Goal: Transaction & Acquisition: Book appointment/travel/reservation

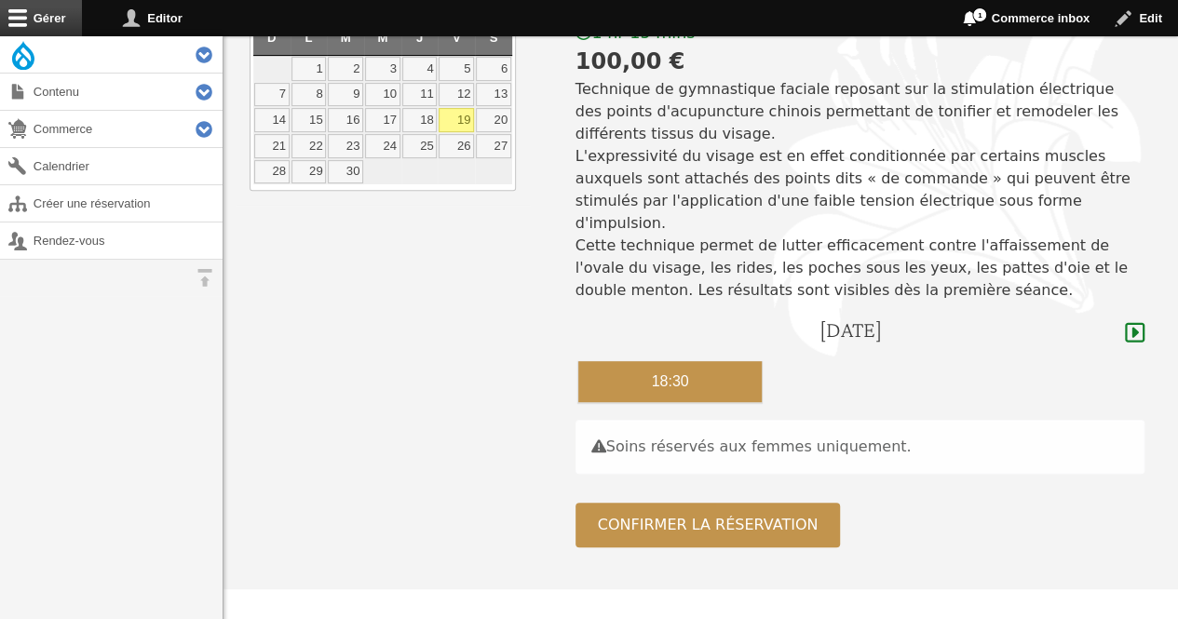
scroll to position [259, 0]
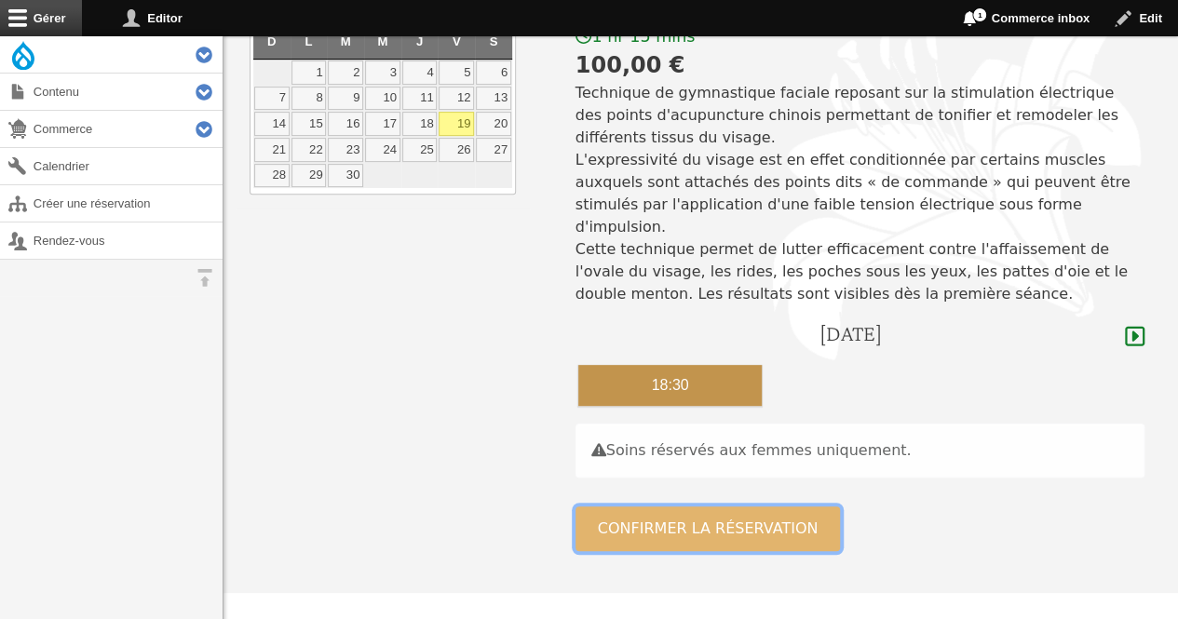
click at [586, 507] on button "Confirmer la réservation" at bounding box center [707, 528] width 265 height 45
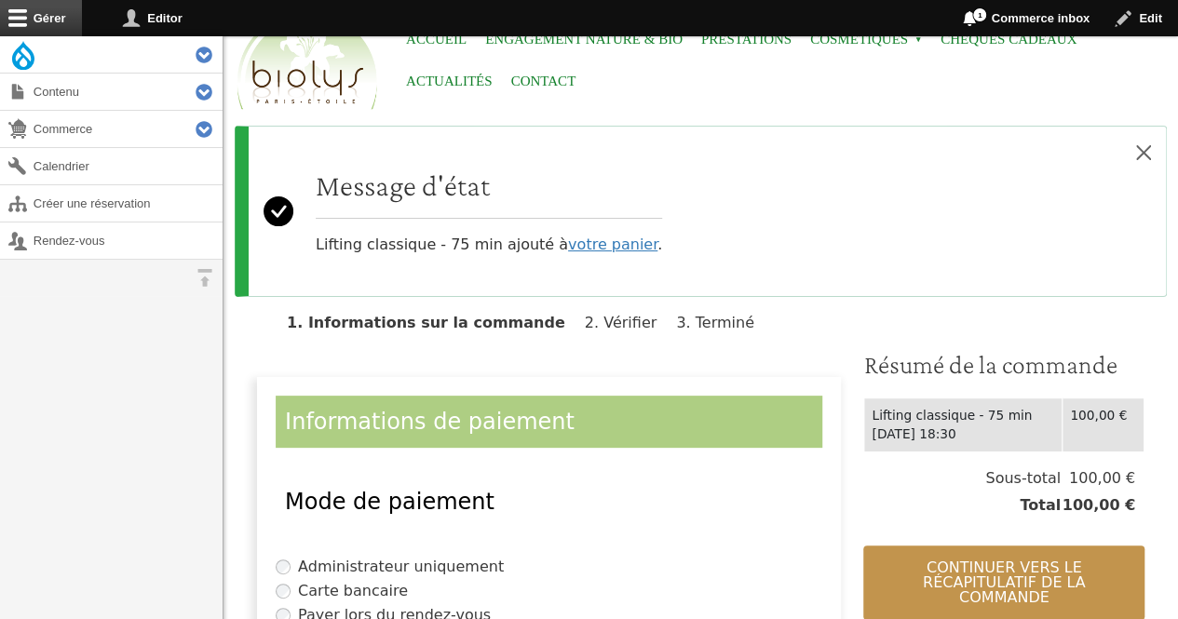
scroll to position [130, 0]
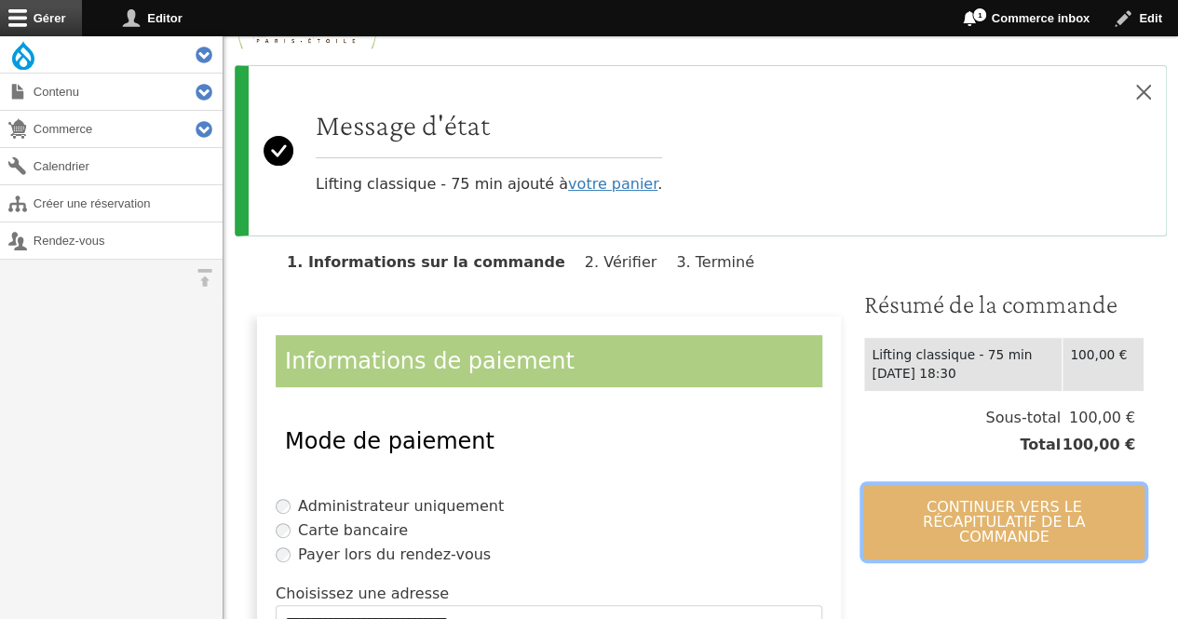
click at [1004, 491] on button "Continuer vers le récapitulatif de la commande" at bounding box center [1003, 522] width 281 height 74
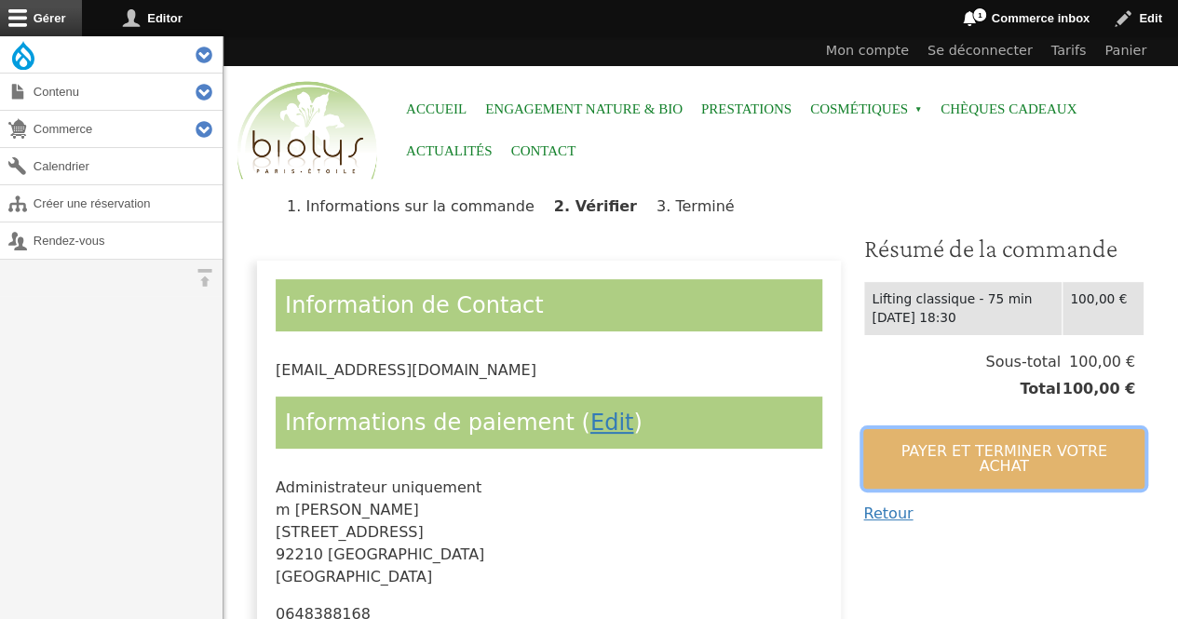
click at [990, 450] on button "Payer et terminer votre achat" at bounding box center [1003, 459] width 281 height 60
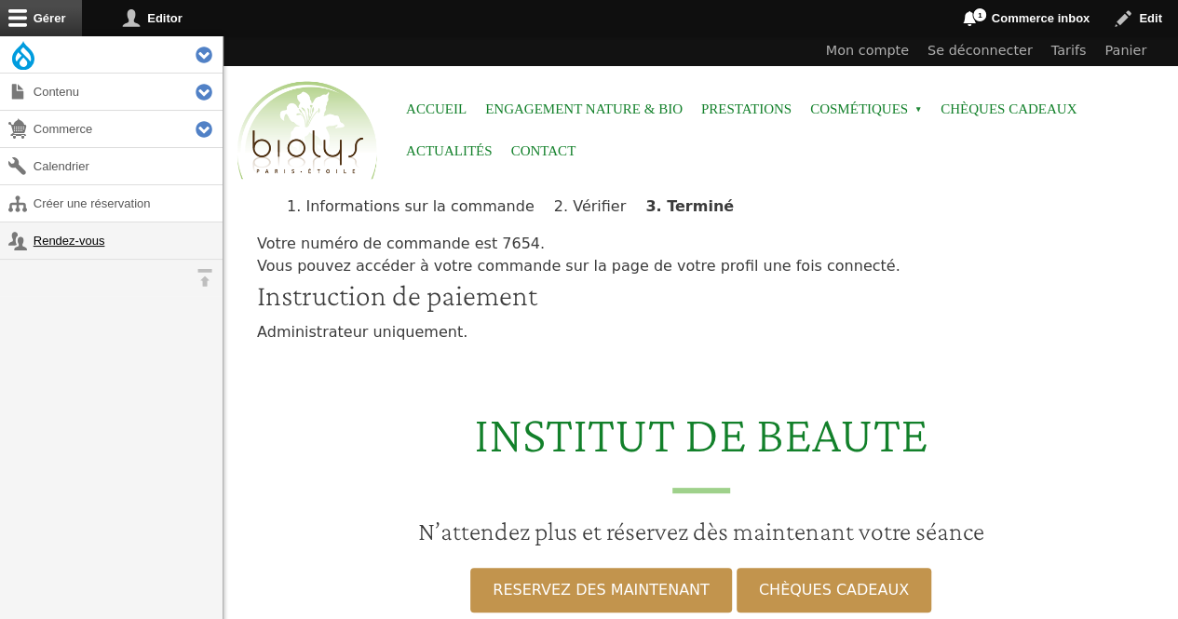
click at [92, 252] on link "Rendez-vous" at bounding box center [111, 240] width 222 height 36
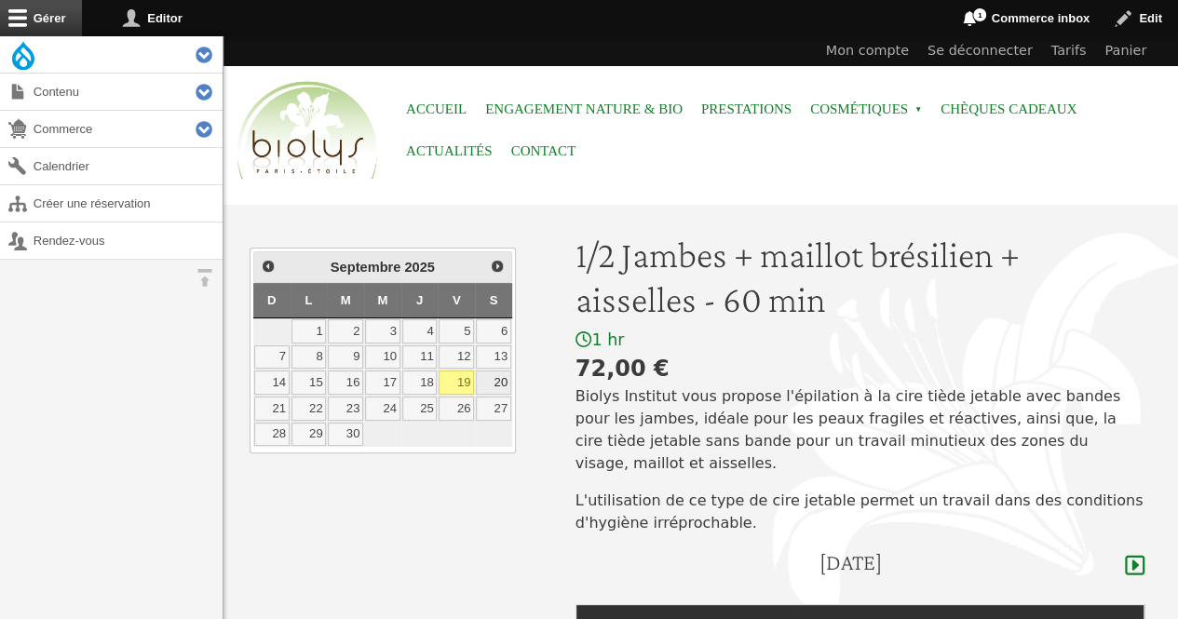
click at [497, 375] on link "20" at bounding box center [493, 382] width 35 height 24
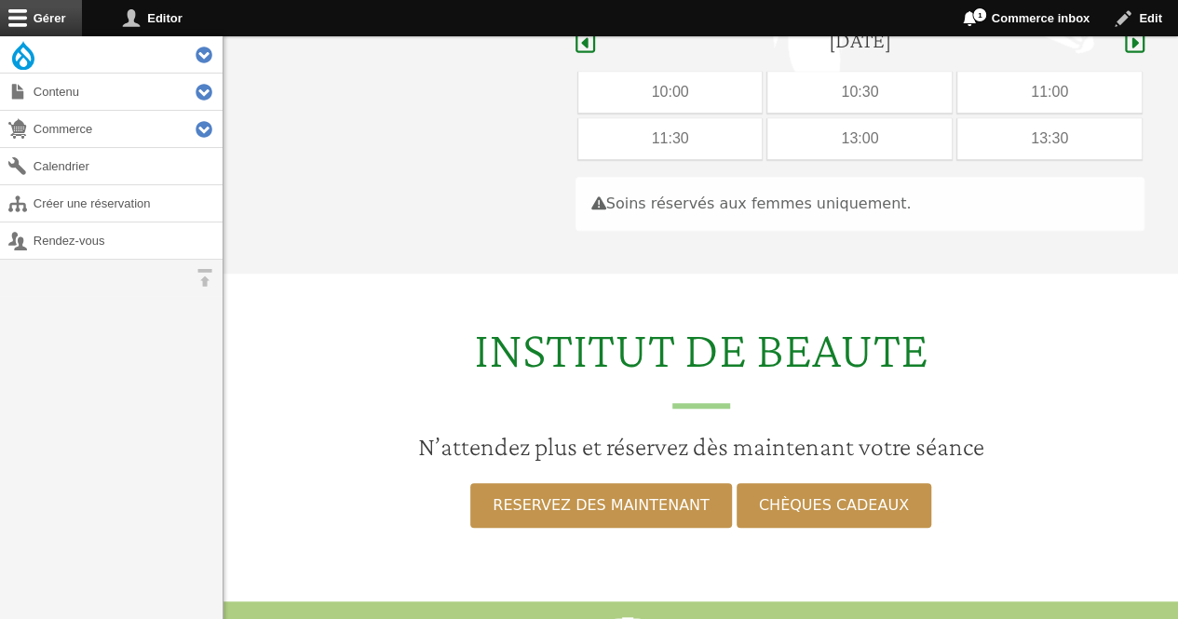
scroll to position [526, 0]
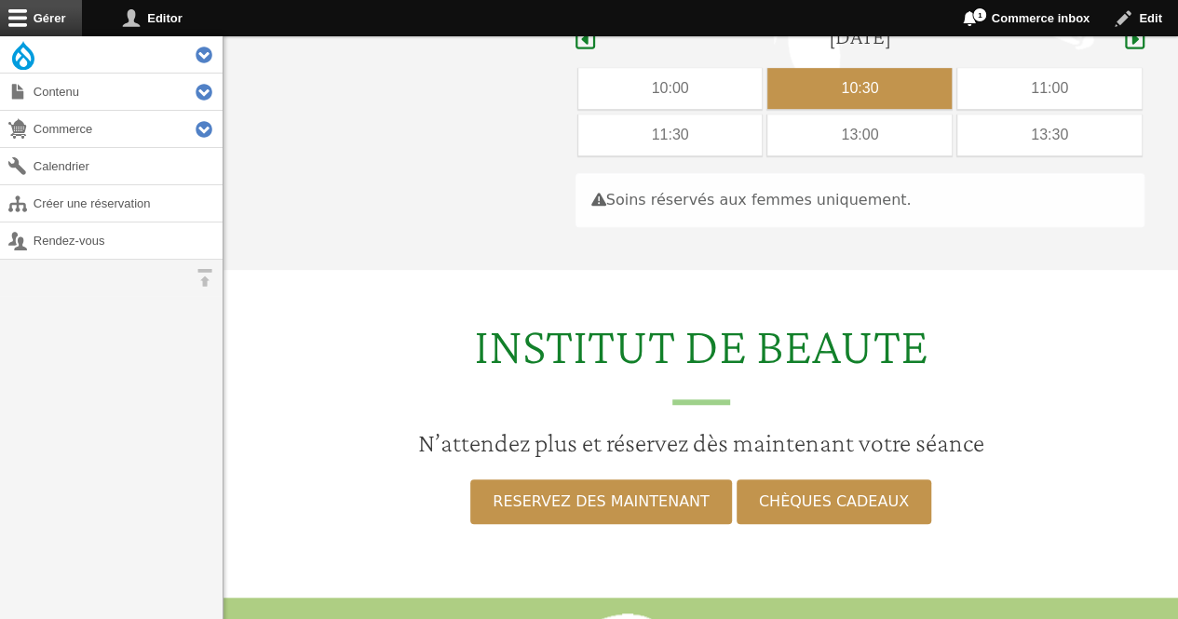
click at [821, 68] on div "10:30" at bounding box center [859, 88] width 184 height 41
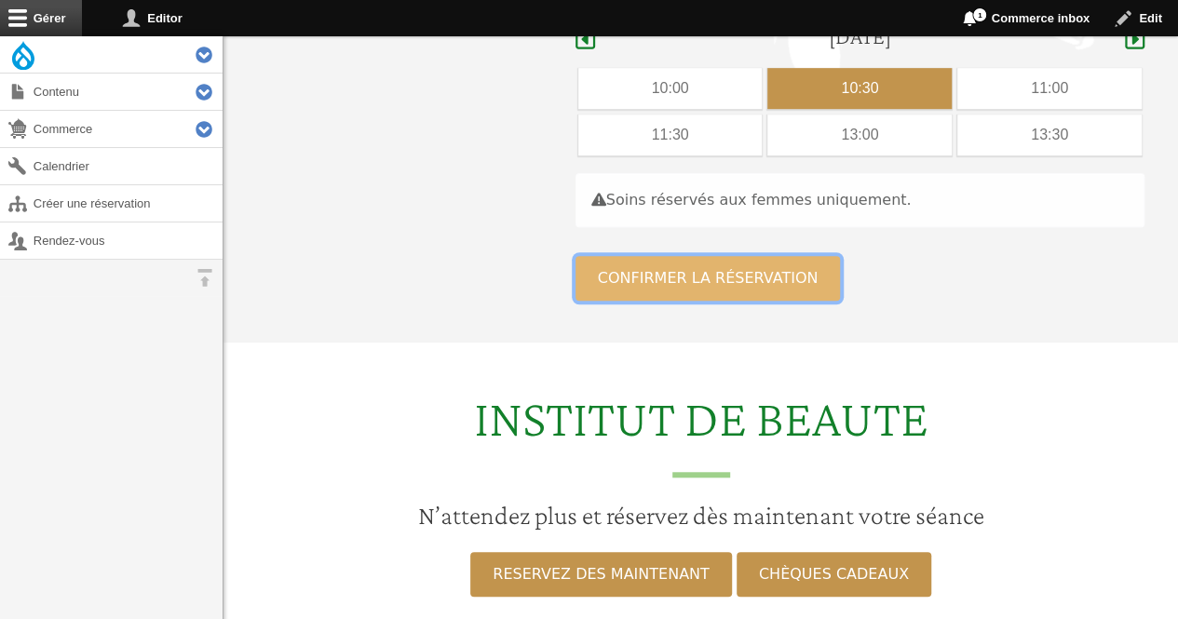
click at [635, 271] on button "Confirmer la réservation" at bounding box center [707, 278] width 265 height 45
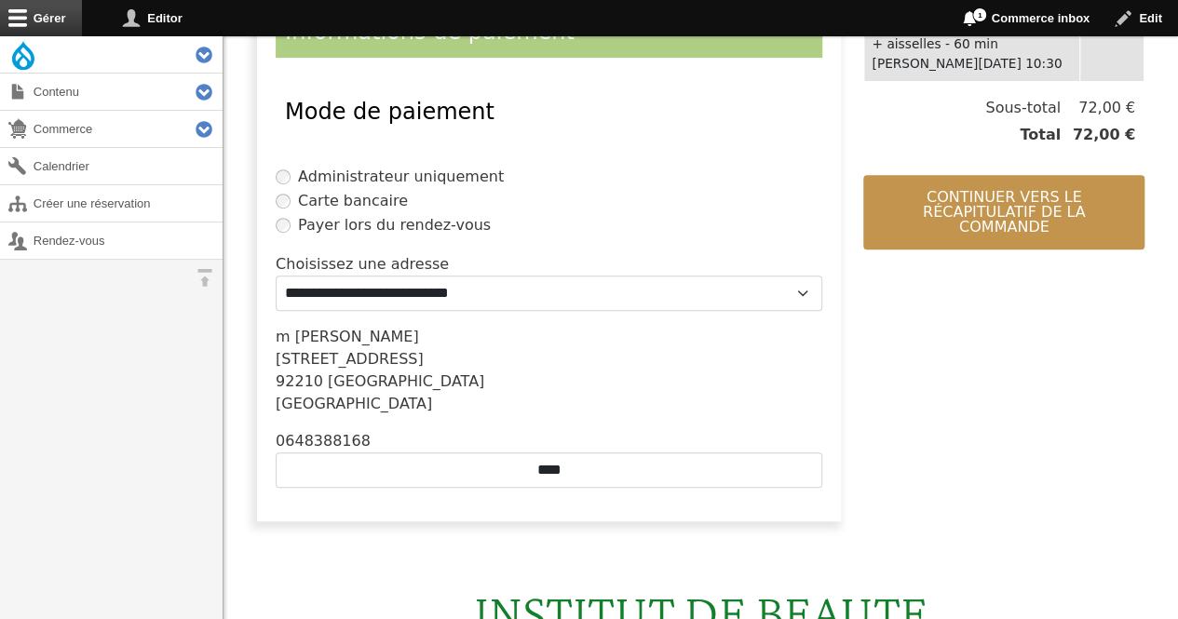
scroll to position [465, 0]
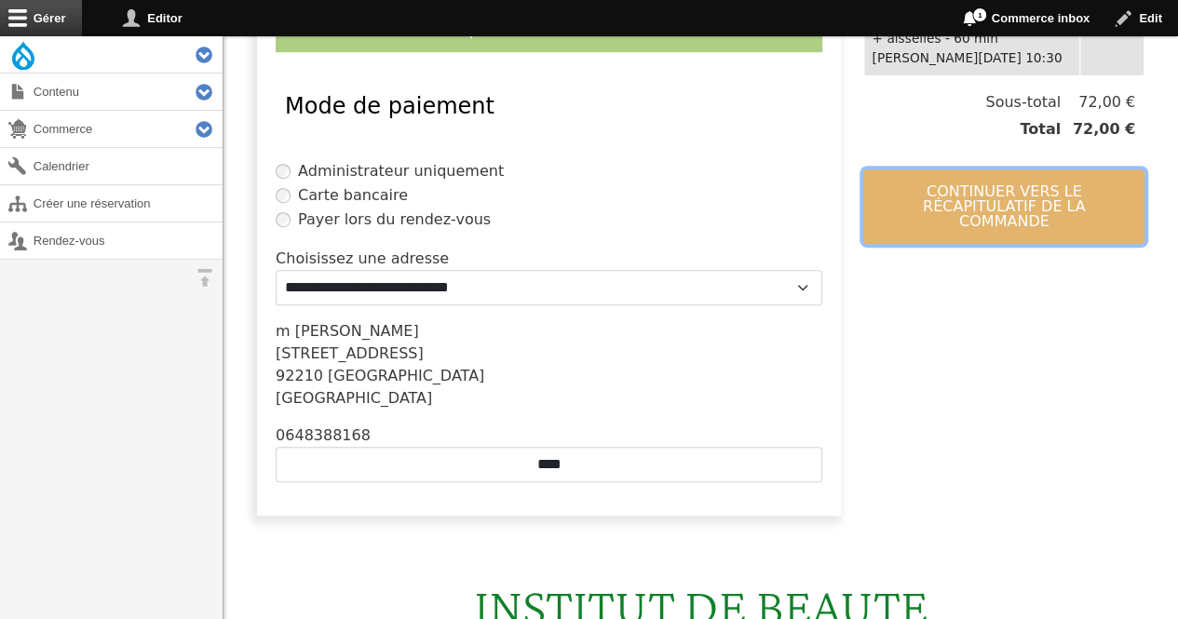
click at [977, 196] on button "Continuer vers le récapitulatif de la commande" at bounding box center [1003, 206] width 281 height 74
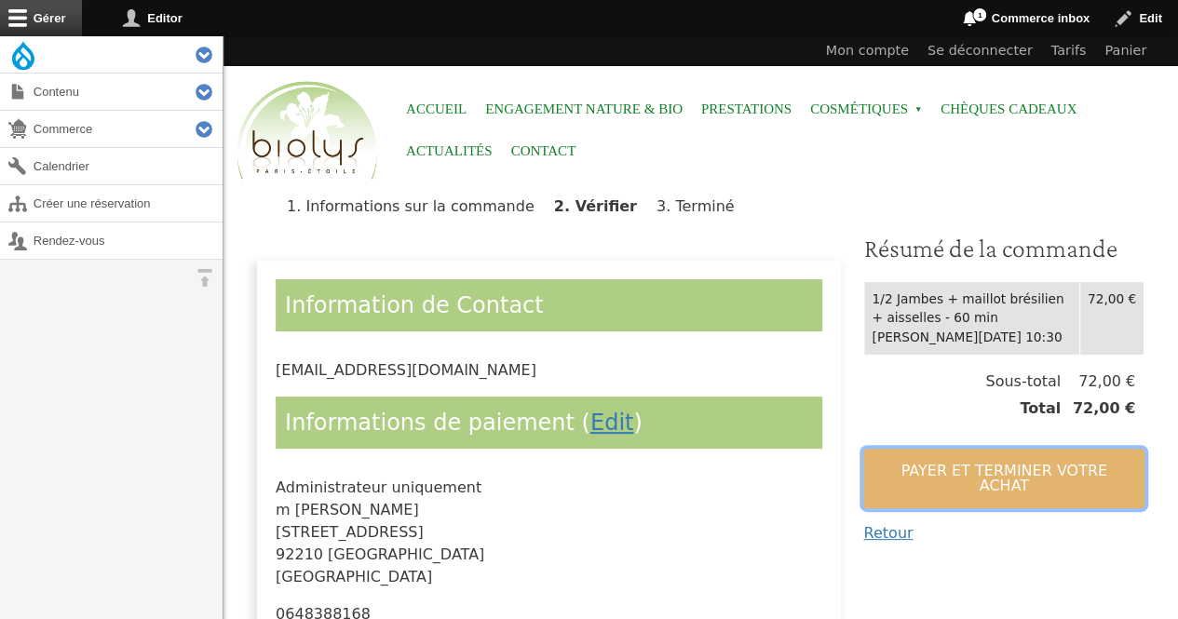
click at [917, 459] on button "Payer et terminer votre achat" at bounding box center [1003, 479] width 281 height 60
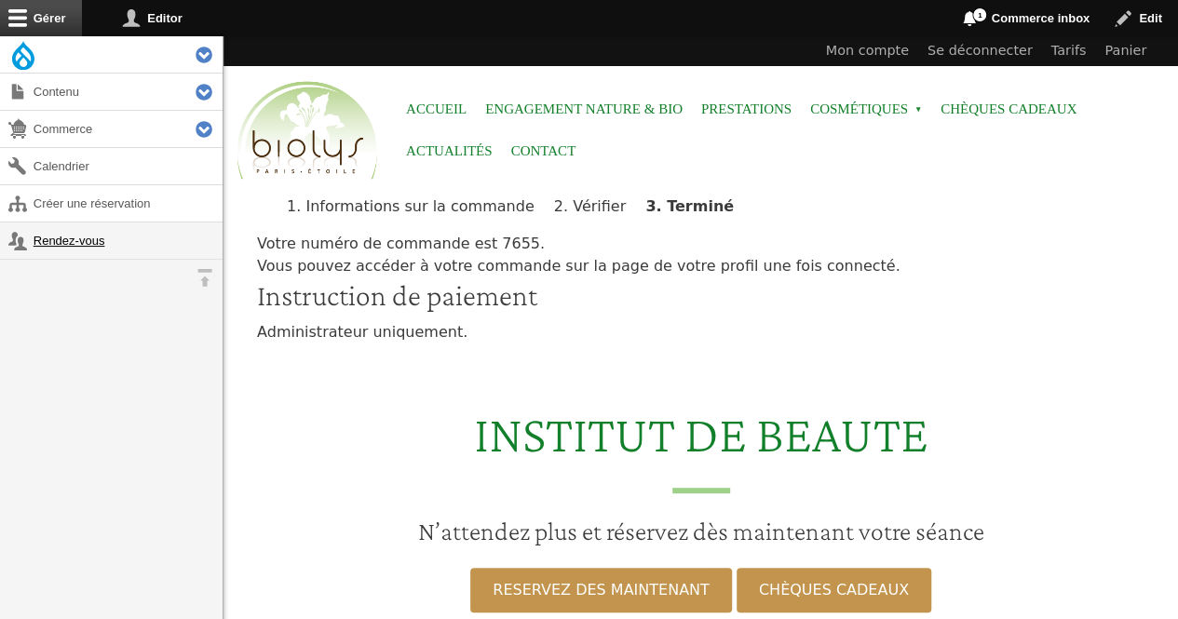
click at [45, 234] on link "Rendez-vous" at bounding box center [111, 240] width 222 height 36
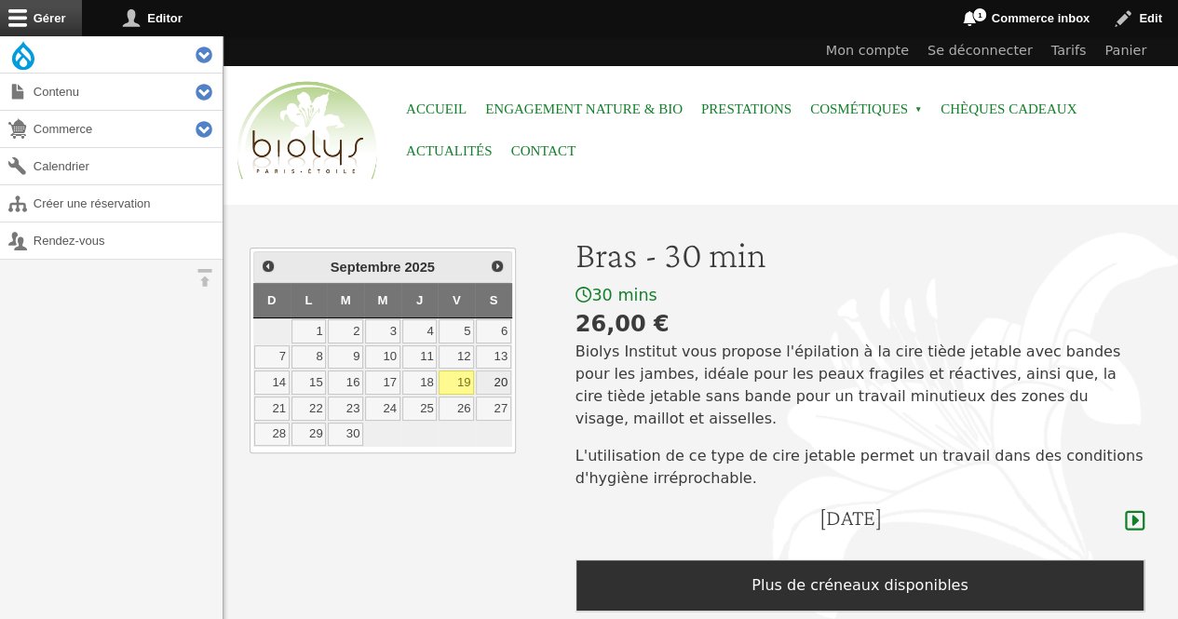
click at [505, 384] on link "20" at bounding box center [493, 382] width 35 height 24
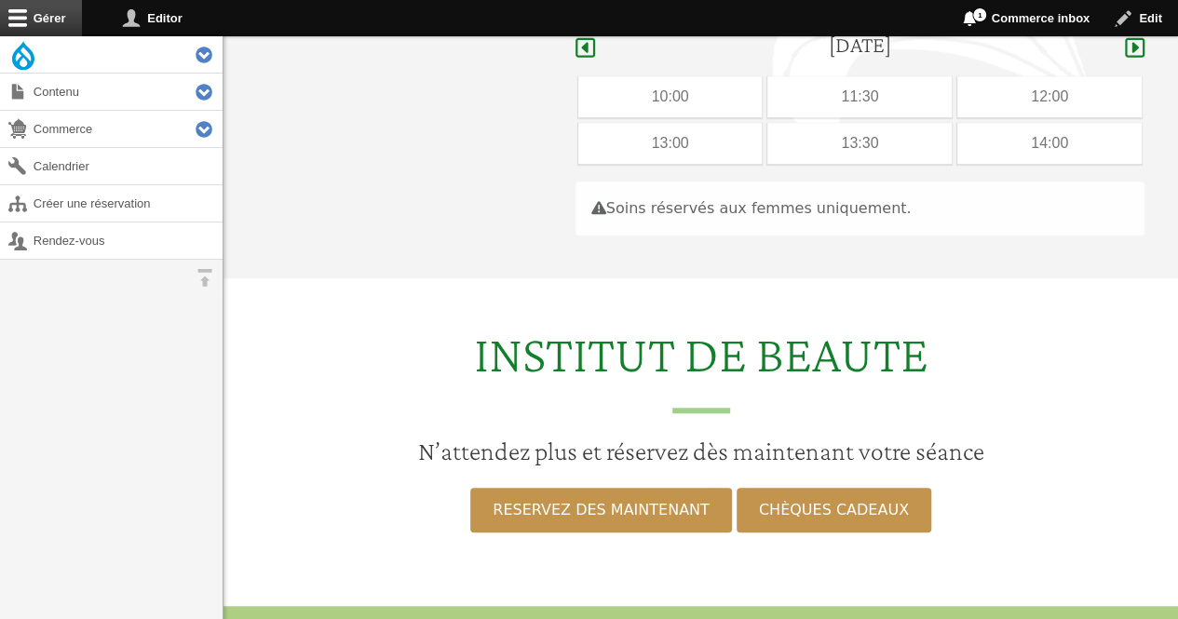
scroll to position [481, 0]
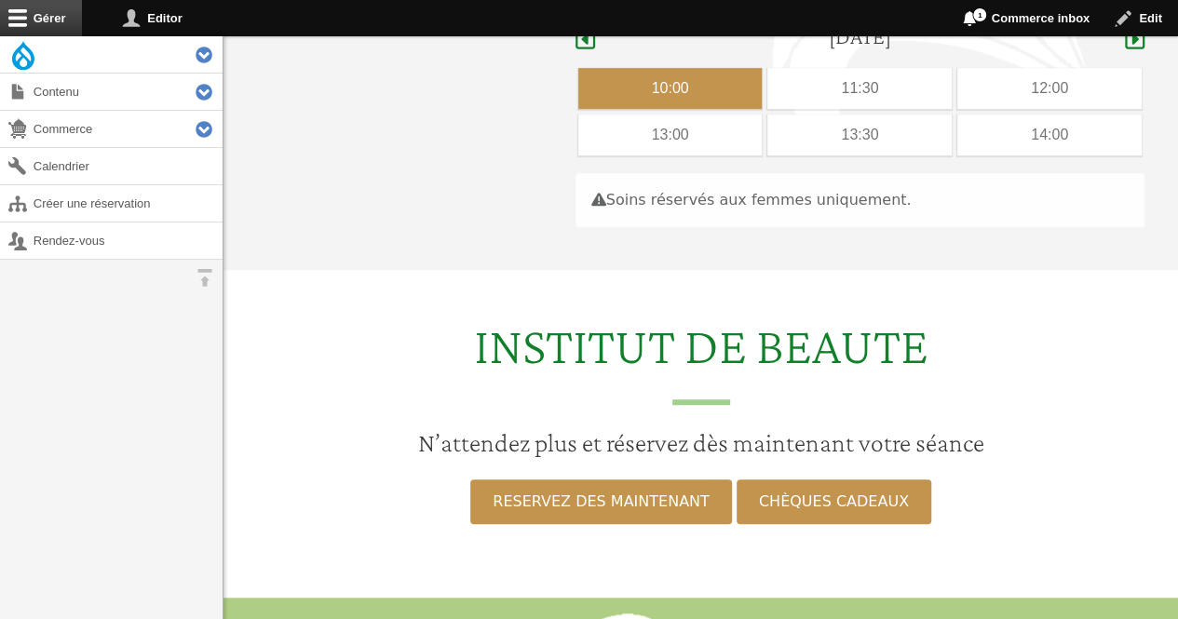
click at [693, 70] on div "10:00" at bounding box center [670, 88] width 184 height 41
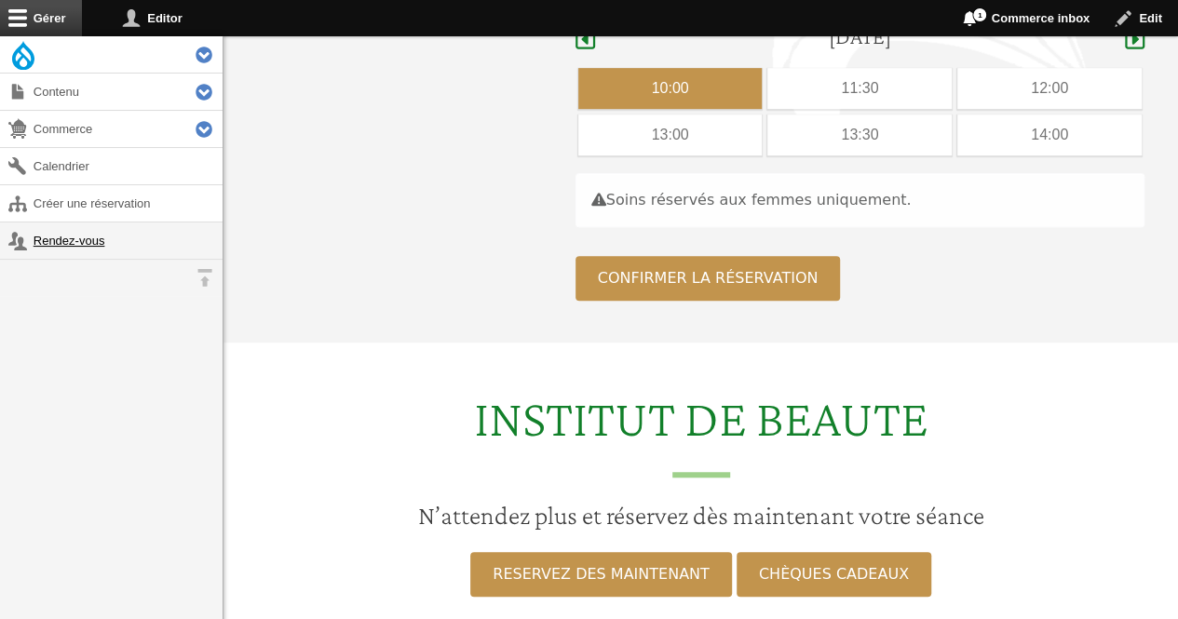
click at [95, 234] on link "Rendez-vous" at bounding box center [111, 240] width 222 height 36
